Goal: Information Seeking & Learning: Learn about a topic

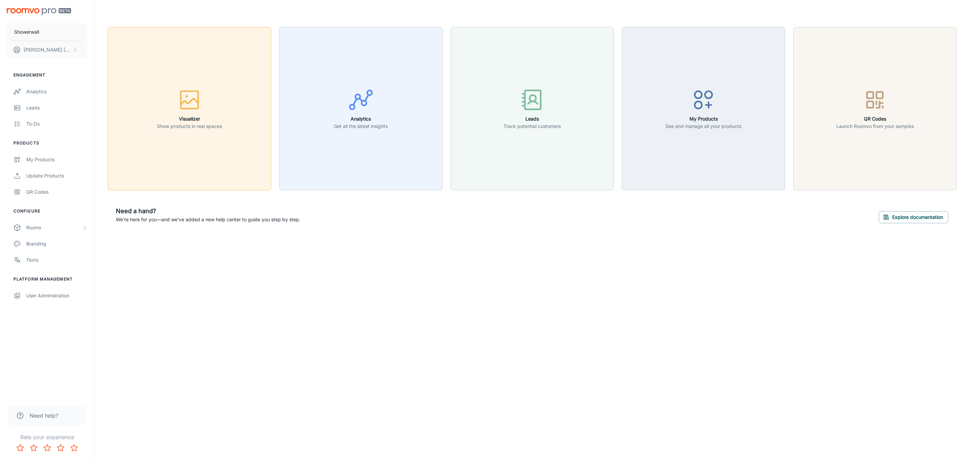
click at [227, 132] on button "Visualizer Show products in real spaces" at bounding box center [189, 108] width 163 height 163
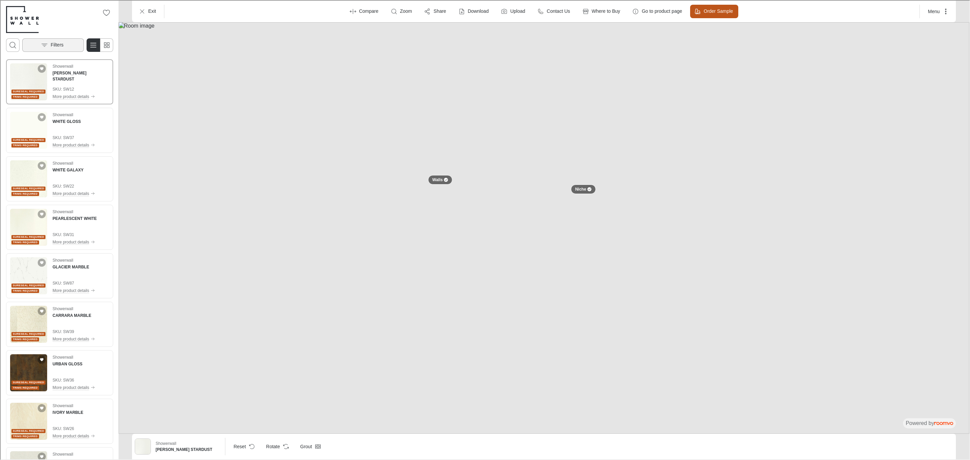
click at [46, 45] on icon "Open the filters menu" at bounding box center [43, 44] width 7 height 7
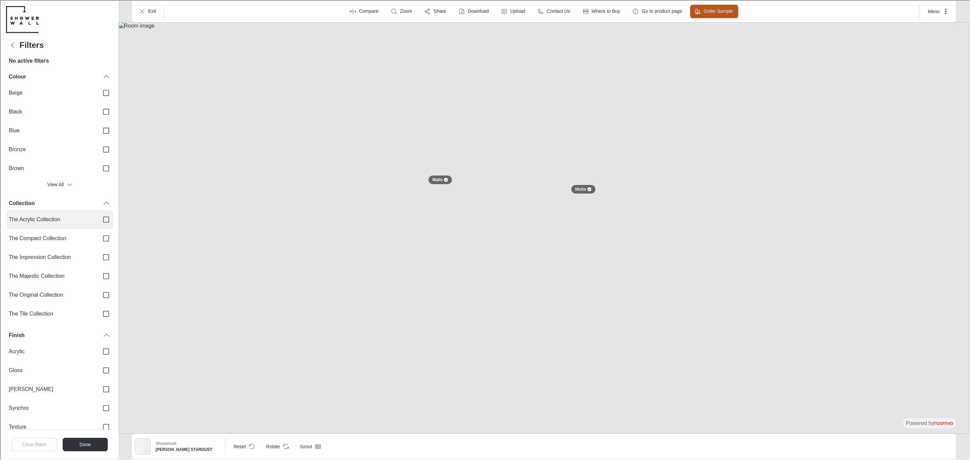
click at [80, 223] on label "The Acrylic Collection" at bounding box center [58, 218] width 107 height 19
click at [98, 223] on input "The Acrylic Collection" at bounding box center [105, 219] width 14 height 14
checkbox input "true"
click at [86, 445] on button "Done" at bounding box center [84, 443] width 45 height 13
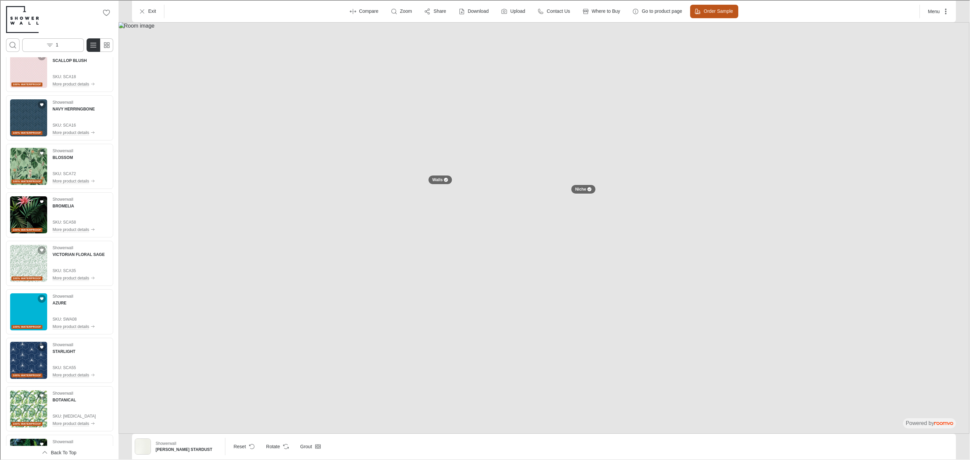
scroll to position [1164, 0]
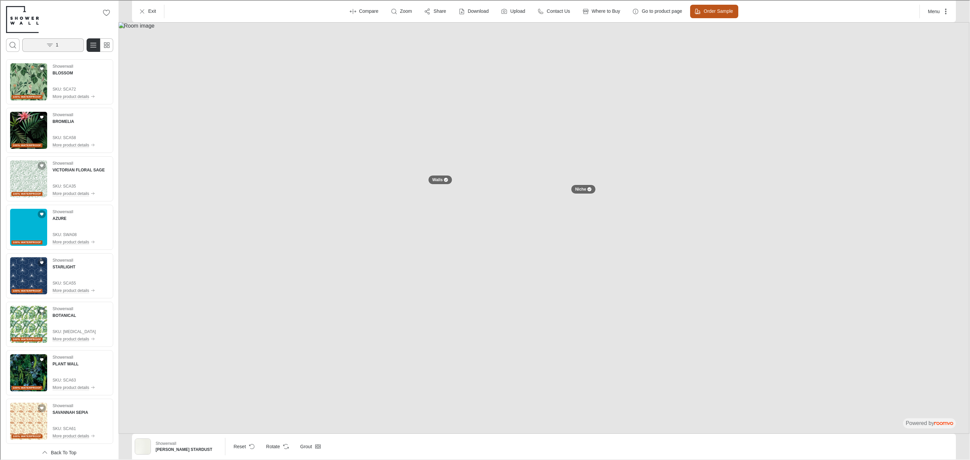
click at [55, 50] on button "1" at bounding box center [53, 44] width 62 height 13
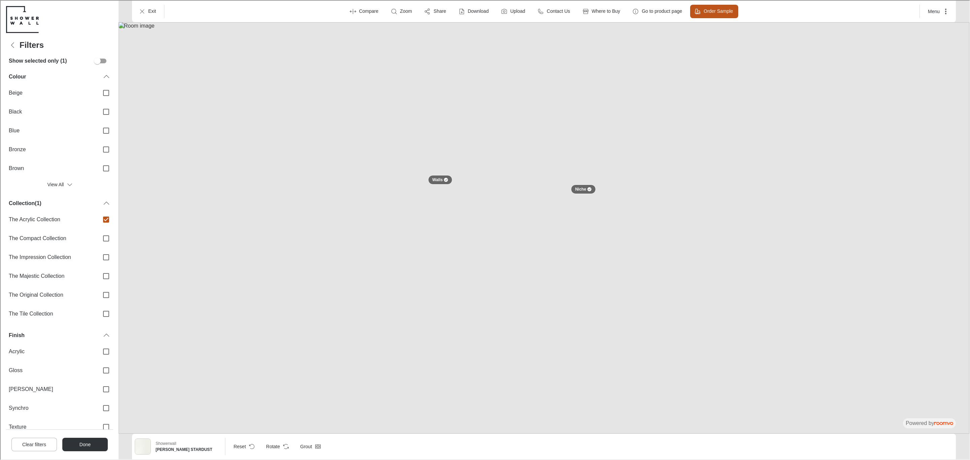
scroll to position [0, 0]
click at [67, 217] on span "The Acrylic Collection" at bounding box center [50, 218] width 85 height 7
click at [98, 217] on input "The Acrylic Collection" at bounding box center [105, 219] width 14 height 14
checkbox input "false"
click at [75, 255] on span "The Impression Collection" at bounding box center [50, 256] width 85 height 7
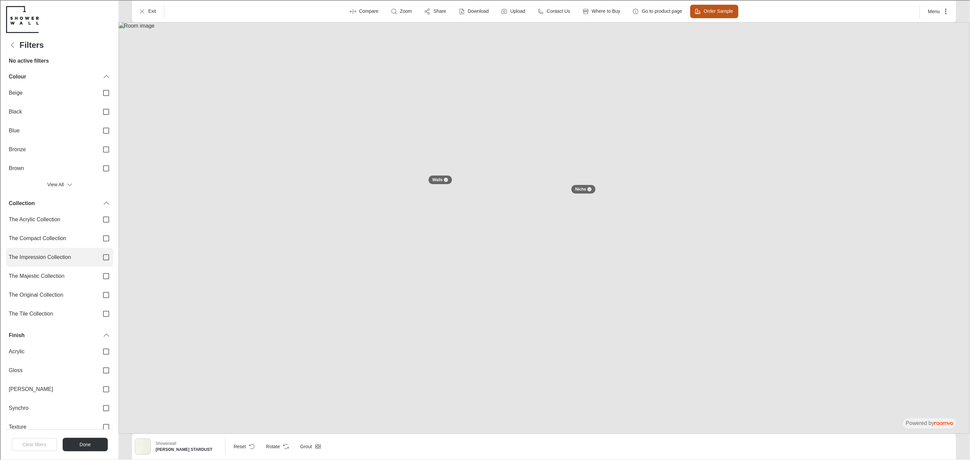
click at [98, 255] on input "The Impression Collection" at bounding box center [105, 257] width 14 height 14
checkbox input "true"
click at [98, 276] on input "The Majestic Collection" at bounding box center [105, 275] width 14 height 14
checkbox input "true"
click at [69, 291] on span "The Original Collection" at bounding box center [50, 294] width 85 height 7
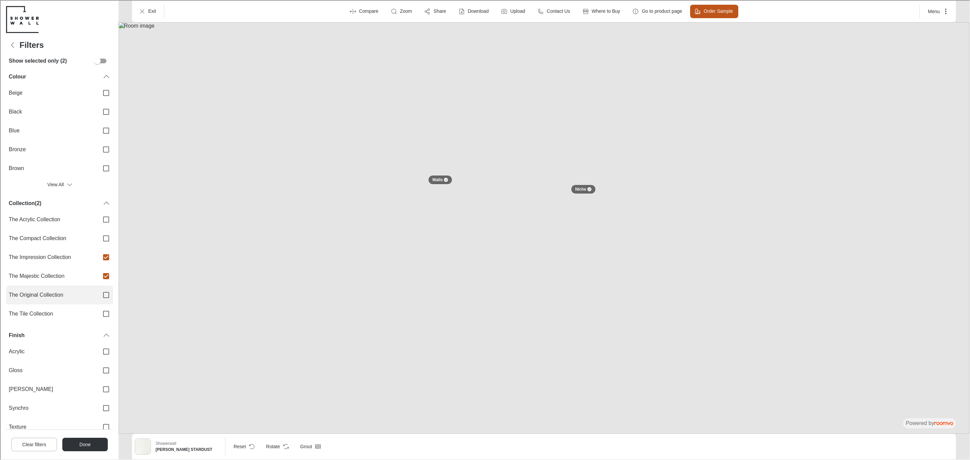
click at [98, 291] on input "The Original Collection" at bounding box center [105, 294] width 14 height 14
click at [92, 296] on label "The Original Collection" at bounding box center [58, 294] width 107 height 19
click at [98, 296] on input "The Original Collection" at bounding box center [105, 294] width 14 height 14
checkbox input "false"
click at [91, 272] on label "The Majestic Collection" at bounding box center [58, 275] width 107 height 19
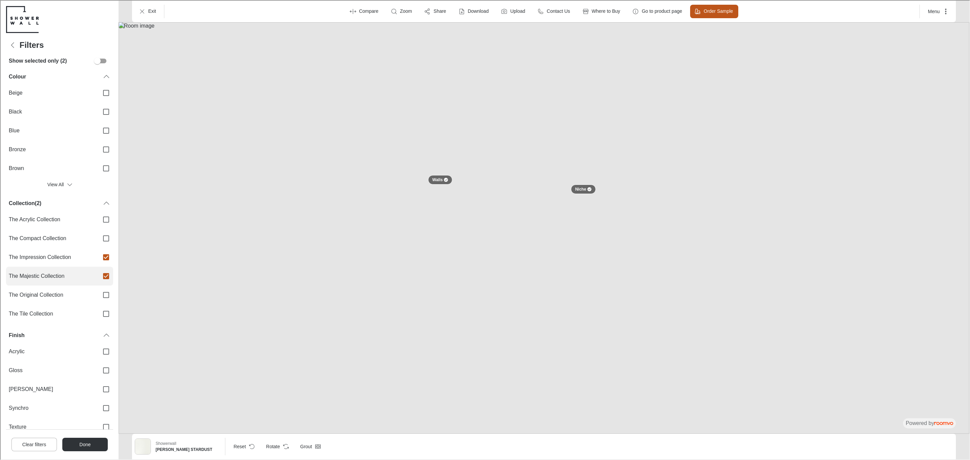
click at [98, 272] on input "The Majestic Collection" at bounding box center [105, 275] width 14 height 14
checkbox input "false"
click at [87, 246] on label "The Compact Collection" at bounding box center [58, 237] width 107 height 19
click at [98, 245] on input "The Compact Collection" at bounding box center [105, 238] width 14 height 14
checkbox input "true"
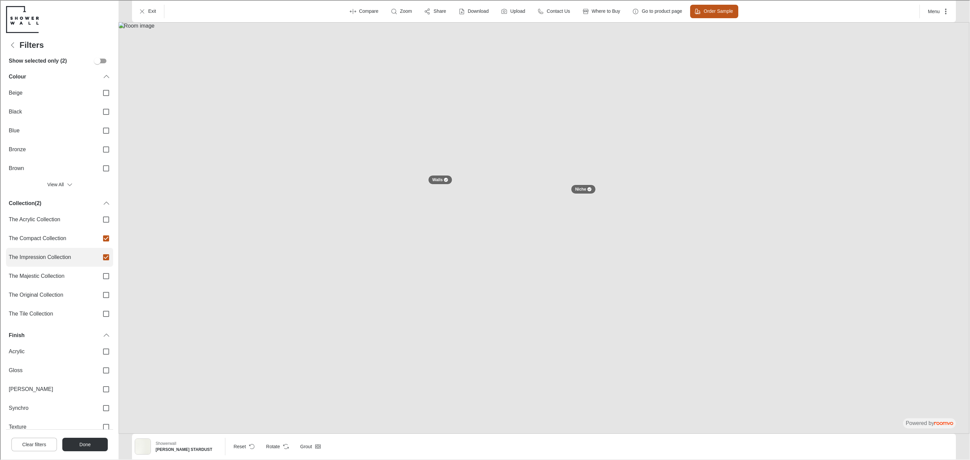
click at [86, 260] on span "The Impression Collection" at bounding box center [50, 256] width 85 height 7
click at [98, 260] on input "The Impression Collection" at bounding box center [105, 257] width 14 height 14
checkbox input "false"
click at [84, 234] on span "The Compact Collection" at bounding box center [50, 237] width 85 height 7
click at [98, 234] on input "The Compact Collection" at bounding box center [105, 238] width 14 height 14
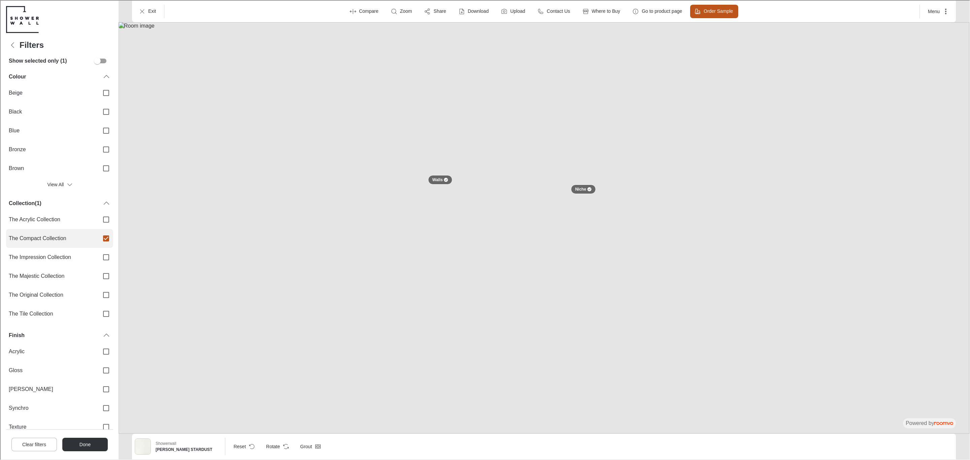
checkbox input "false"
drag, startPoint x: 9, startPoint y: 44, endPoint x: 28, endPoint y: 61, distance: 24.3
click at [9, 44] on icon "Back" at bounding box center [12, 44] width 8 height 8
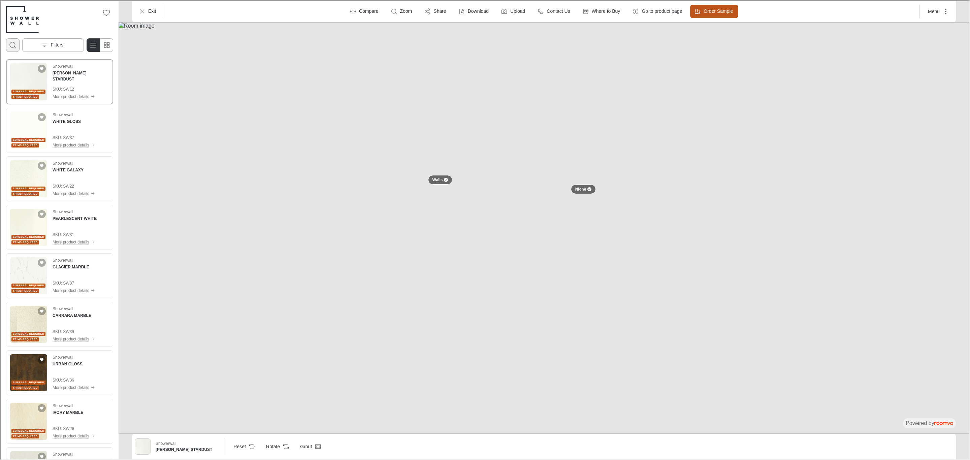
click at [10, 44] on icon "Open search box" at bounding box center [12, 44] width 8 height 8
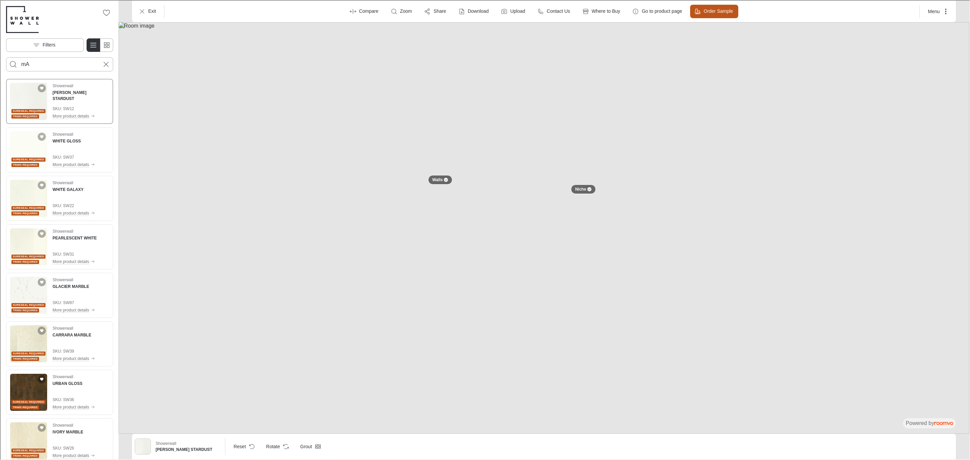
type input "m"
type input "Marble"
click at [6, 57] on button "Search for products" at bounding box center [12, 63] width 13 height 13
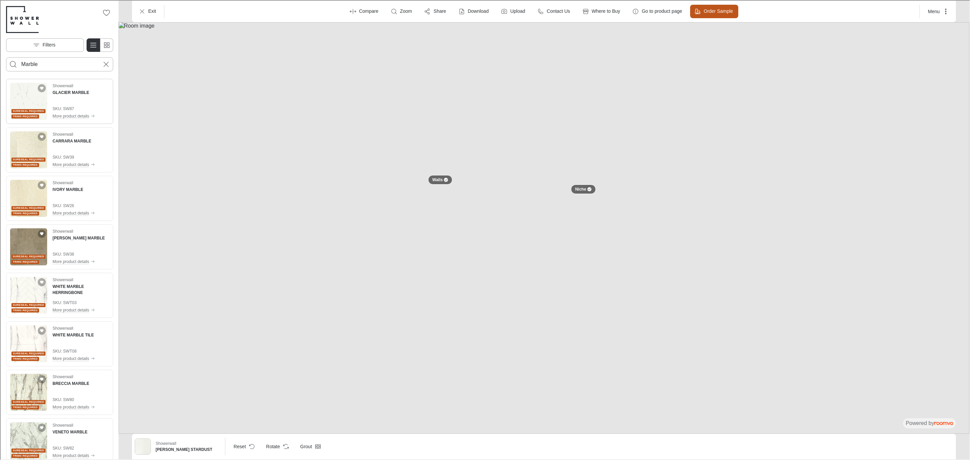
click at [23, 104] on img "See GLACIER MARBLE in the room" at bounding box center [27, 100] width 37 height 37
drag, startPoint x: 18, startPoint y: 147, endPoint x: 80, endPoint y: 148, distance: 62.0
click at [18, 147] on img "See CARRARA MARBLE in the room" at bounding box center [27, 149] width 37 height 37
click at [28, 197] on img "See IVORY MARBLE in the room" at bounding box center [27, 197] width 37 height 37
click at [25, 250] on img "See ZAMORA MARBLE in the room" at bounding box center [27, 246] width 37 height 37
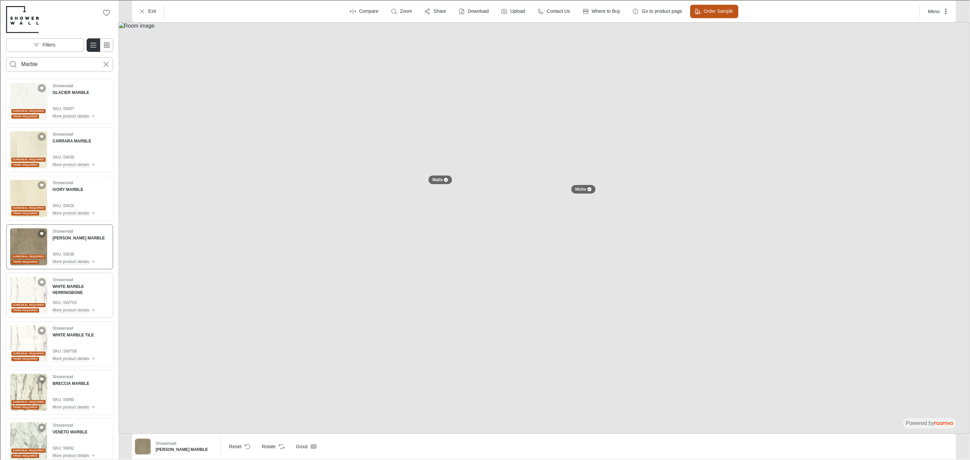
click at [24, 291] on img "See WHITE MARBLE HERRINGBONE in the room" at bounding box center [27, 294] width 37 height 37
drag, startPoint x: 26, startPoint y: 347, endPoint x: 286, endPoint y: 253, distance: 276.2
click at [26, 347] on img "See WHITE MARBLE TILE in the room" at bounding box center [27, 343] width 37 height 37
click at [21, 391] on img "See BRECCIA MARBLE in the room" at bounding box center [27, 391] width 37 height 37
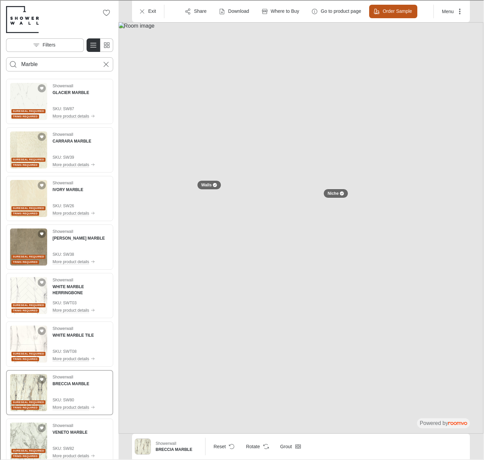
click at [303, 131] on img at bounding box center [300, 227] width 365 height 411
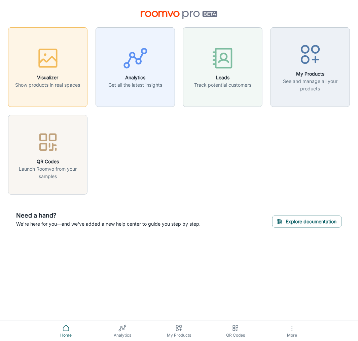
click at [46, 49] on icon "button" at bounding box center [47, 57] width 25 height 25
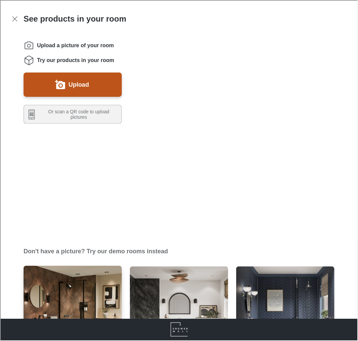
click at [89, 265] on img "Bathroom 1" at bounding box center [72, 315] width 99 height 100
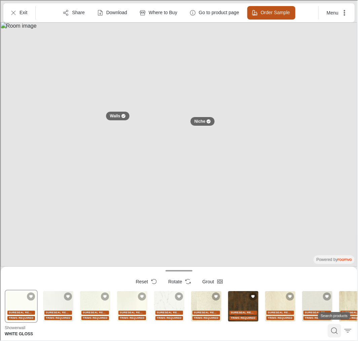
click at [332, 334] on icon "Search products" at bounding box center [334, 330] width 8 height 8
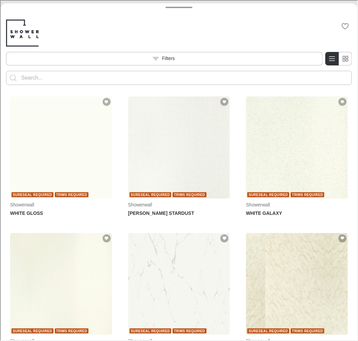
click at [84, 81] on input "Enter products to search for" at bounding box center [179, 77] width 316 height 11
type input "marble"
click at [6, 70] on button "Search for products" at bounding box center [12, 76] width 13 height 13
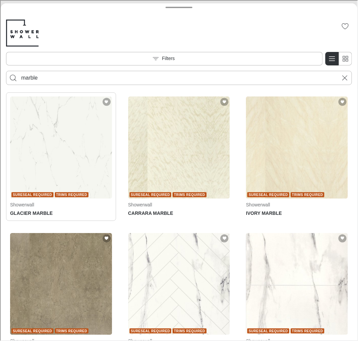
click at [69, 142] on img "See GLACIER MARBLE in the room" at bounding box center [60, 147] width 102 height 102
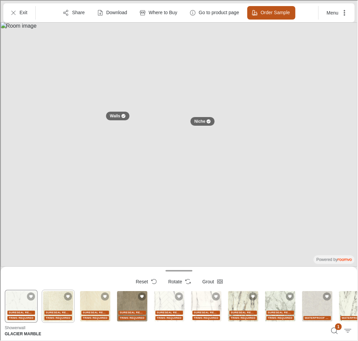
click at [64, 306] on div "Sureseal Required Trims Required" at bounding box center [57, 305] width 33 height 33
click at [96, 304] on div "Sureseal Required Trims Required" at bounding box center [94, 305] width 33 height 33
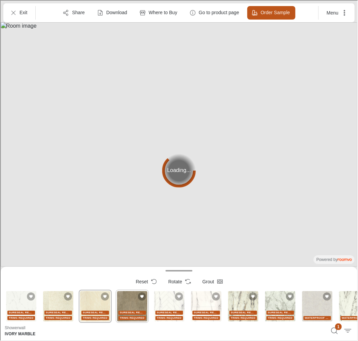
click at [131, 304] on div "Sureseal Required Trims Required" at bounding box center [131, 305] width 33 height 33
click at [180, 305] on div "Sureseal Required Trims Required" at bounding box center [168, 305] width 33 height 33
click at [197, 305] on div "Sureseal Required Trims Required" at bounding box center [205, 305] width 33 height 33
click at [239, 305] on div "Sureseal Required Trims Required" at bounding box center [242, 305] width 33 height 33
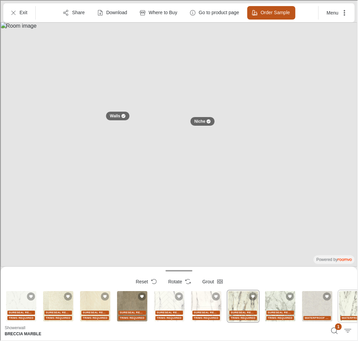
drag, startPoint x: 282, startPoint y: 311, endPoint x: 357, endPoint y: 305, distance: 76.0
click at [282, 311] on span "Sureseal Required" at bounding box center [279, 312] width 25 height 4
drag, startPoint x: 311, startPoint y: 300, endPoint x: 223, endPoint y: 312, distance: 88.7
click at [311, 300] on div "Waterproof Core" at bounding box center [316, 305] width 33 height 33
click at [172, 311] on span "Sureseal Required" at bounding box center [168, 312] width 25 height 4
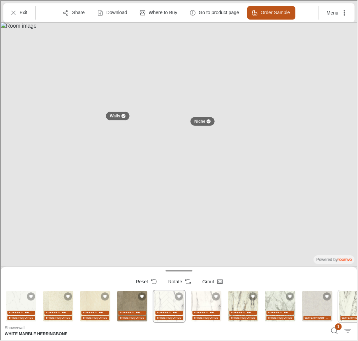
drag, startPoint x: 211, startPoint y: 307, endPoint x: 341, endPoint y: 302, distance: 130.1
click at [211, 307] on div "Sureseal Required Trims Required" at bounding box center [205, 305] width 33 height 33
drag, startPoint x: 309, startPoint y: 312, endPoint x: 321, endPoint y: 307, distance: 13.9
click at [309, 312] on div "Waterproof Core" at bounding box center [316, 305] width 33 height 33
click at [344, 309] on div "Waterproof Core" at bounding box center [353, 305] width 33 height 33
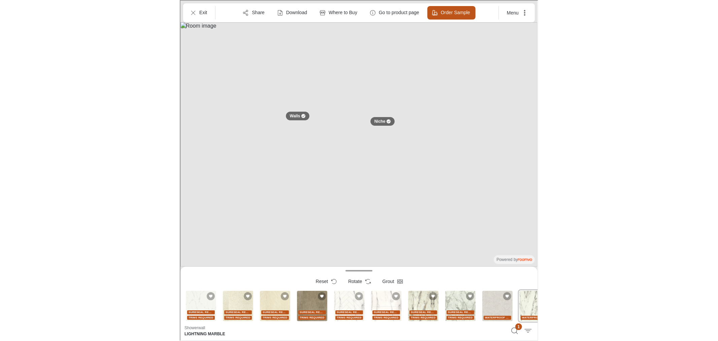
scroll to position [0, 12]
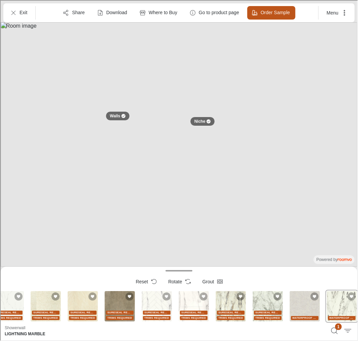
drag, startPoint x: 331, startPoint y: 151, endPoint x: 344, endPoint y: 126, distance: 27.9
click at [331, 151] on img at bounding box center [178, 144] width 357 height 244
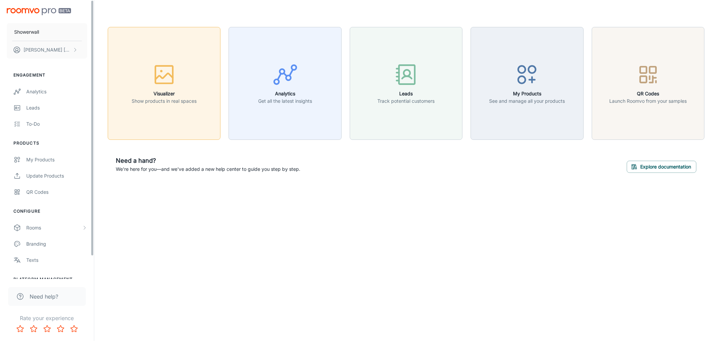
click at [166, 99] on p "Show products in real spaces" at bounding box center [164, 100] width 65 height 7
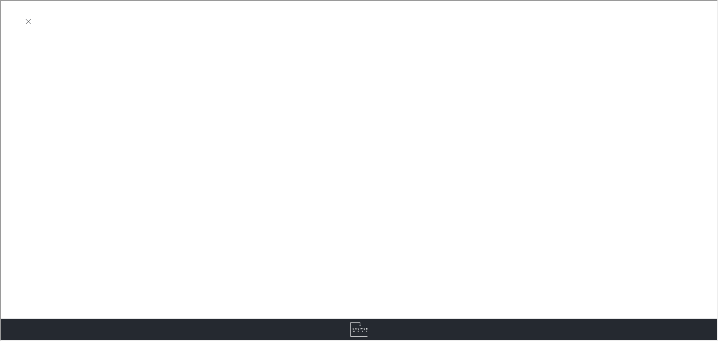
scroll to position [0, 0]
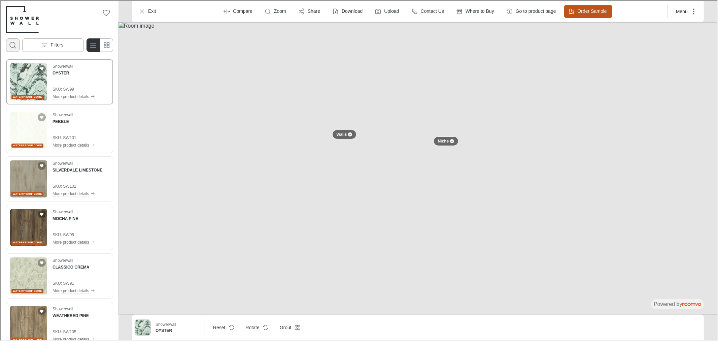
click at [7, 42] on button "Open search box" at bounding box center [11, 44] width 13 height 13
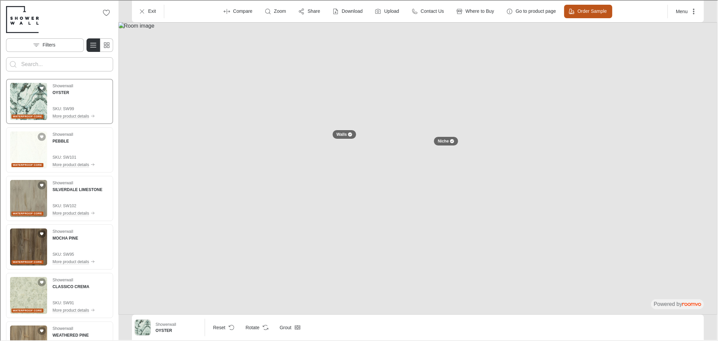
click at [53, 59] on input "Enter products to search for" at bounding box center [59, 63] width 77 height 11
type input "Marble"
click at [6, 57] on button "Search for products" at bounding box center [12, 63] width 13 height 13
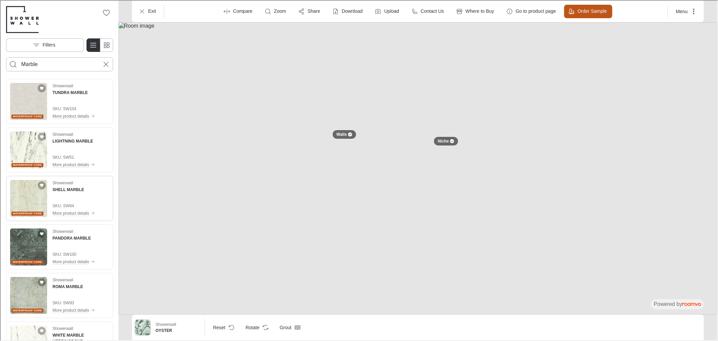
click at [21, 204] on img "See SHELL MARBLE in the room" at bounding box center [27, 197] width 37 height 37
drag, startPoint x: 35, startPoint y: 244, endPoint x: 97, endPoint y: 233, distance: 62.3
click at [35, 244] on img "See PANDORA MARBLE in the room" at bounding box center [27, 246] width 37 height 37
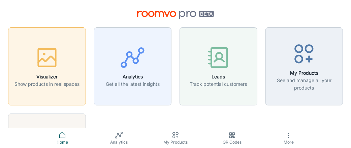
click at [67, 83] on p "Show products in real spaces" at bounding box center [46, 83] width 65 height 7
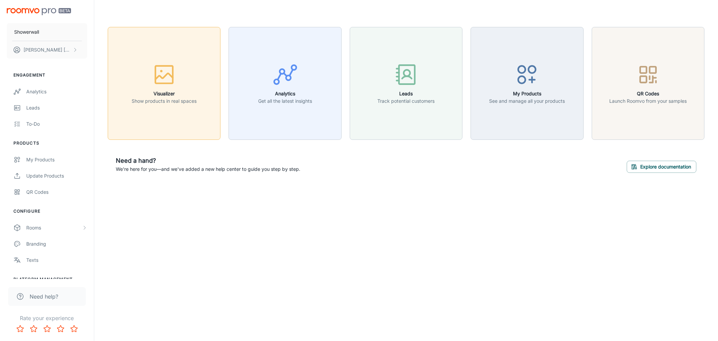
click at [163, 81] on icon "button" at bounding box center [164, 74] width 25 height 25
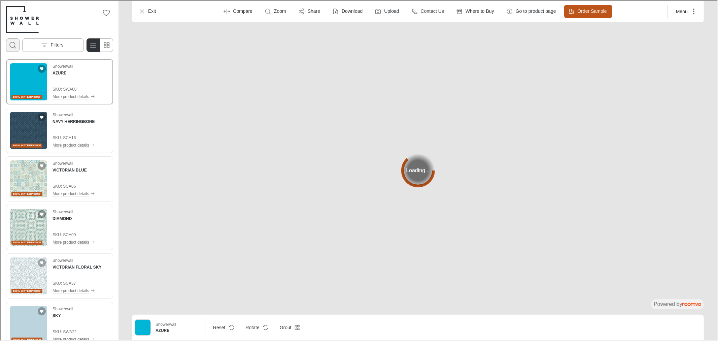
click at [12, 42] on icon "Open search box" at bounding box center [12, 44] width 8 height 8
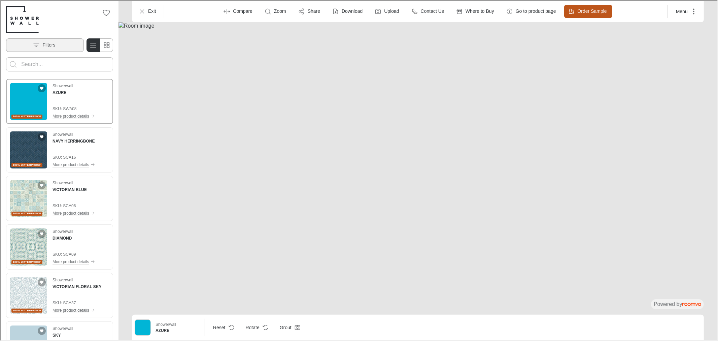
click at [58, 48] on button "Filters" at bounding box center [44, 44] width 78 height 13
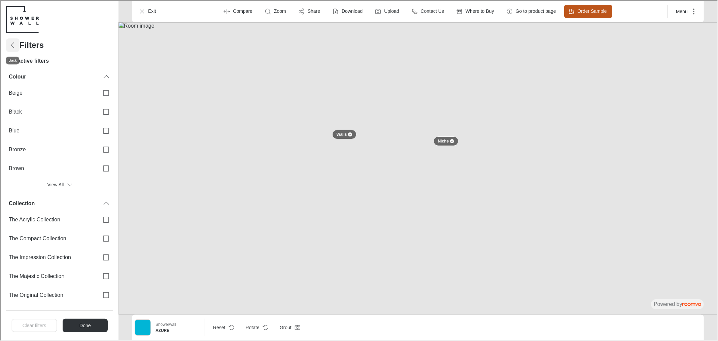
click at [11, 43] on icon "Back" at bounding box center [12, 44] width 8 height 8
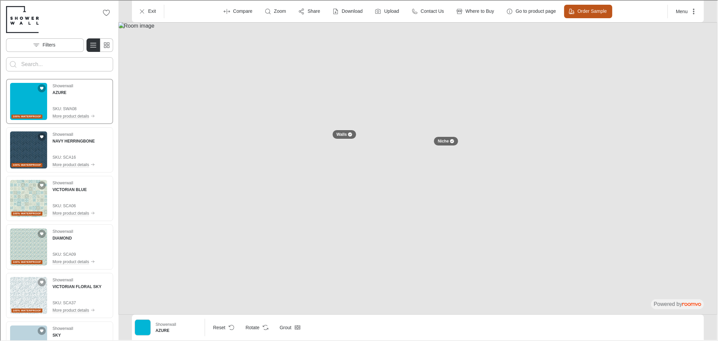
click at [59, 66] on input "Enter products to search for" at bounding box center [59, 63] width 77 height 11
type input "marble"
click at [6, 57] on button "Search for products" at bounding box center [12, 63] width 13 height 13
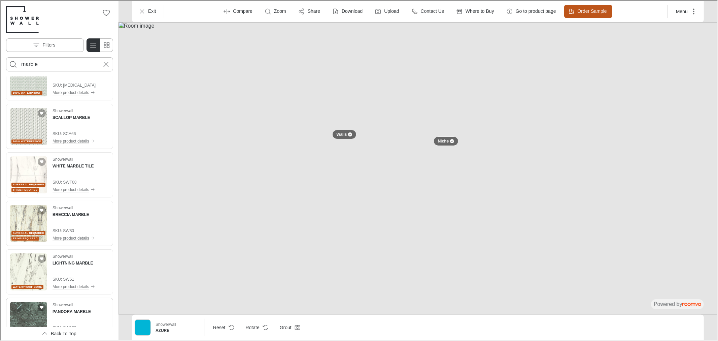
scroll to position [75, 0]
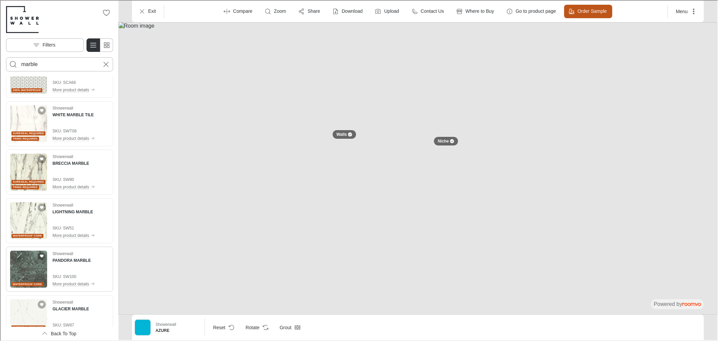
click at [32, 268] on img "See PANDORA MARBLE in the room" at bounding box center [27, 268] width 37 height 37
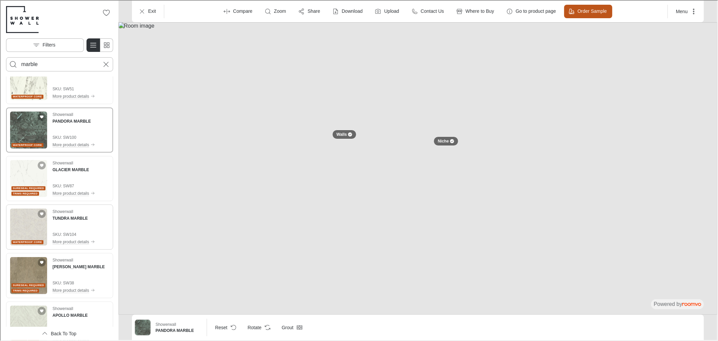
scroll to position [224, 0]
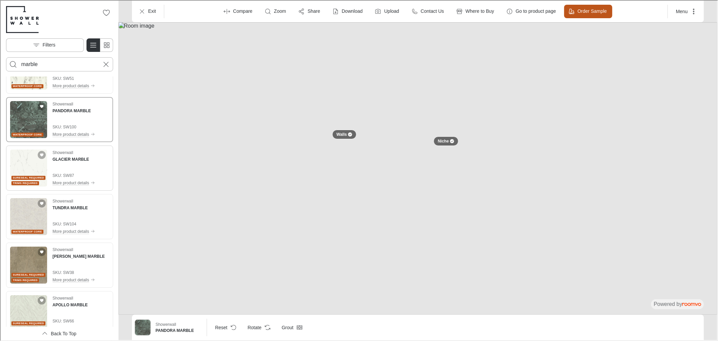
click at [22, 168] on img "See GLACIER MARBLE in the room" at bounding box center [27, 167] width 37 height 37
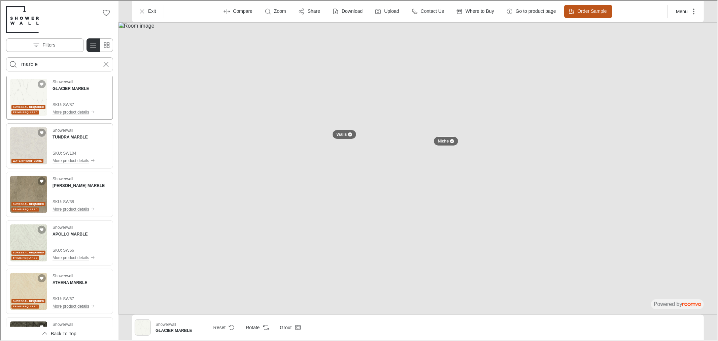
scroll to position [299, 0]
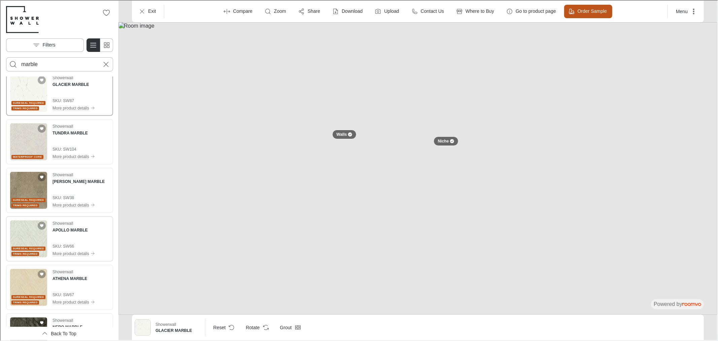
click at [30, 234] on img "See APOLLO MARBLE in the room" at bounding box center [27, 238] width 37 height 37
click at [39, 281] on img "See ATHENA MARBLE in the room" at bounding box center [27, 286] width 37 height 37
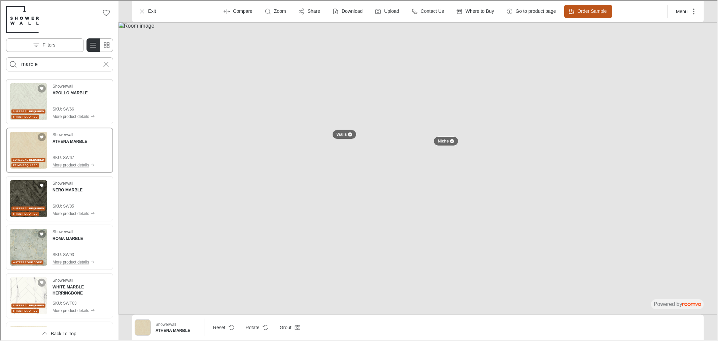
scroll to position [449, 0]
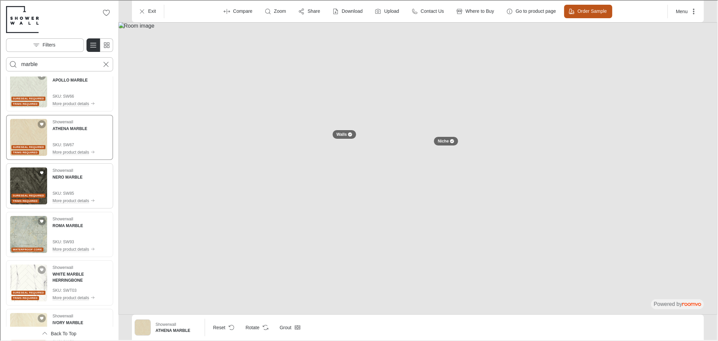
click at [30, 191] on img "See NERO MARBLE in the room" at bounding box center [27, 185] width 37 height 37
